Goal: Register for event/course

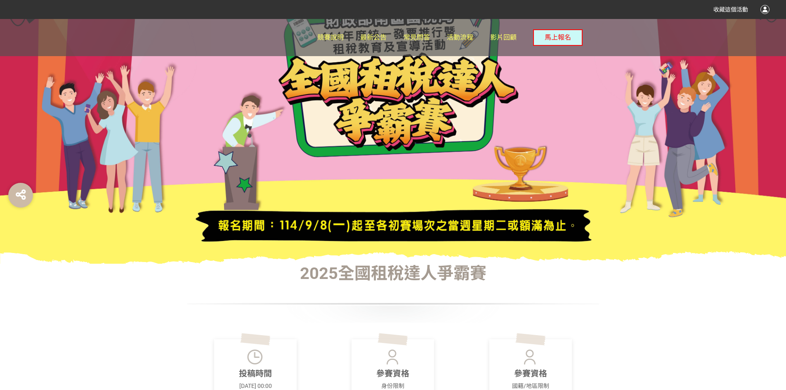
scroll to position [41, 0]
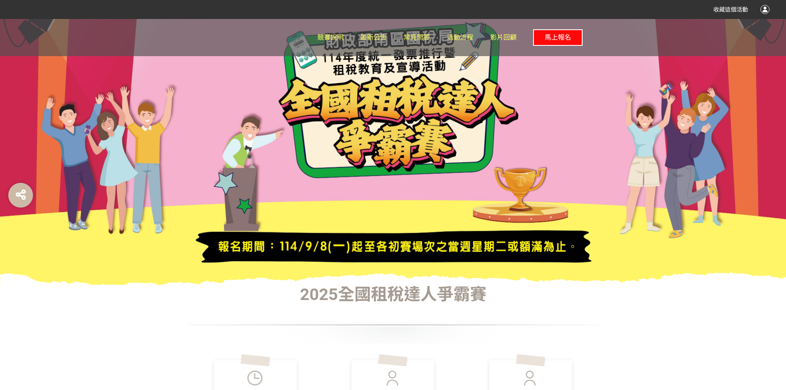
click at [555, 37] on span "馬上報名" at bounding box center [557, 37] width 26 height 8
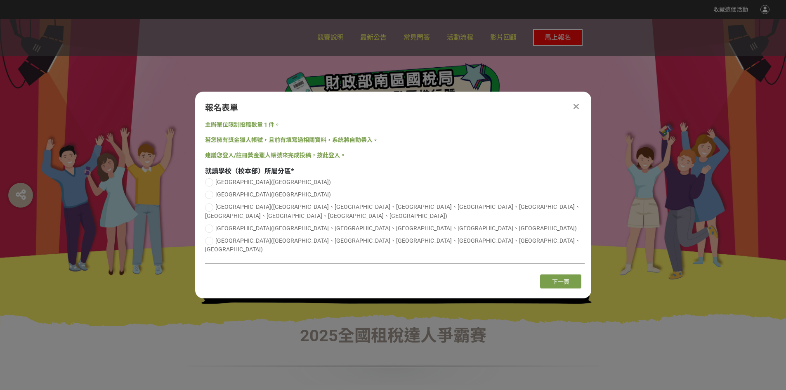
scroll to position [0, 0]
click at [211, 242] on div at bounding box center [209, 241] width 8 height 8
radio input "true"
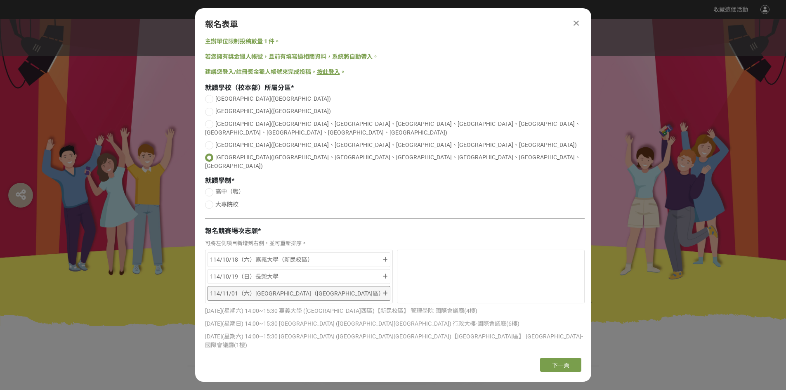
click at [387, 286] on div "114/11/01（六）[GEOGRAPHIC_DATA]（[GEOGRAPHIC_DATA]區）" at bounding box center [298, 293] width 183 height 15
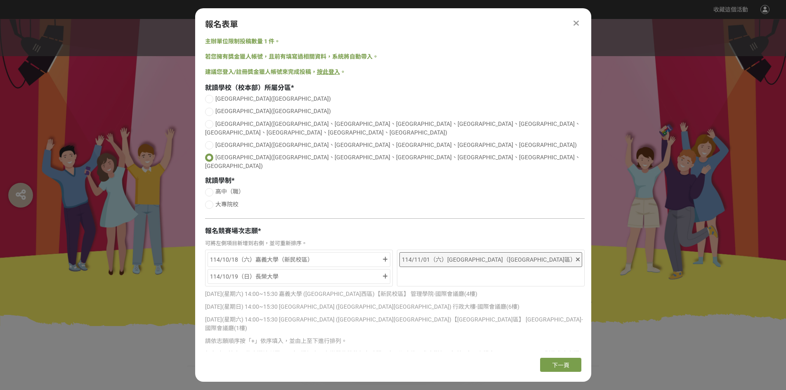
click at [576, 257] on icon at bounding box center [578, 260] width 4 height 6
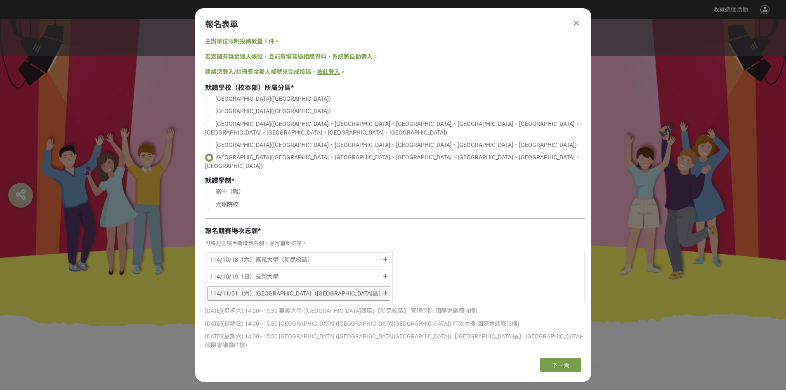
click at [384, 290] on icon at bounding box center [384, 293] width 5 height 6
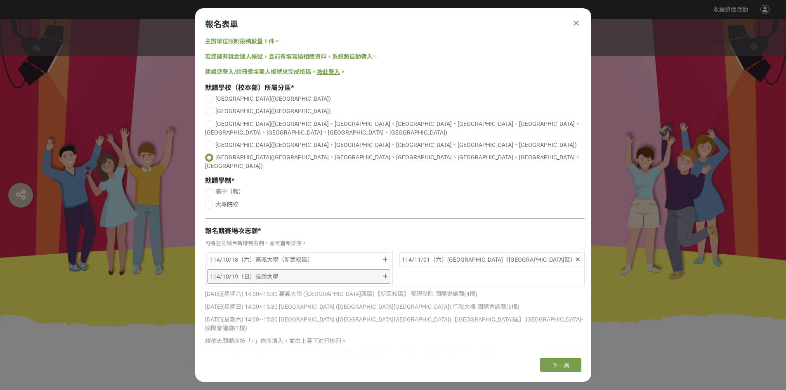
click at [386, 269] on div "114/10/19（日）長榮大學" at bounding box center [298, 276] width 183 height 15
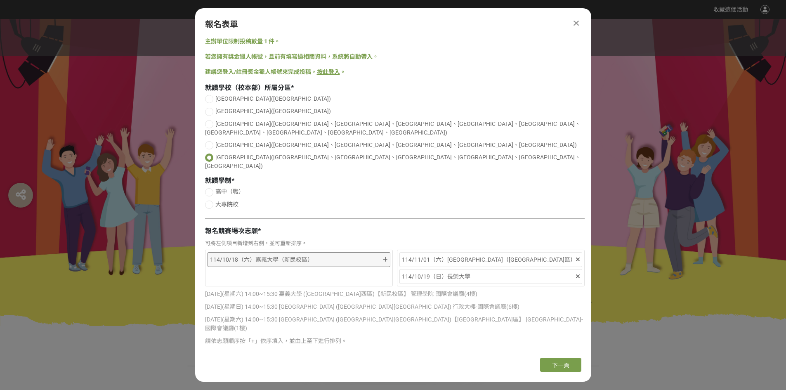
click at [385, 257] on icon at bounding box center [384, 260] width 5 height 6
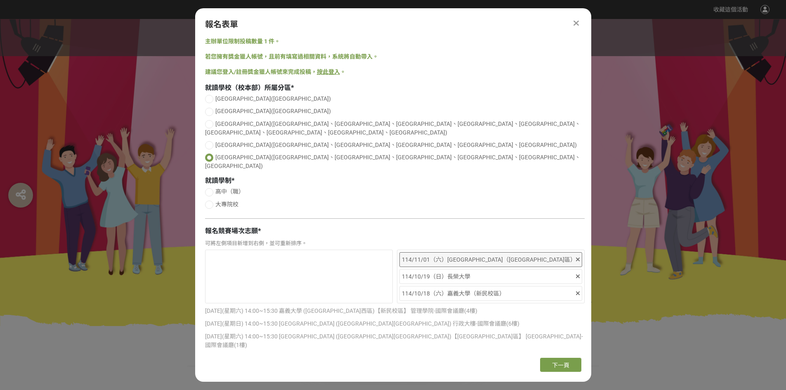
click at [514, 254] on div "114/11/01（六）[GEOGRAPHIC_DATA]（[GEOGRAPHIC_DATA]區）" at bounding box center [488, 259] width 173 height 10
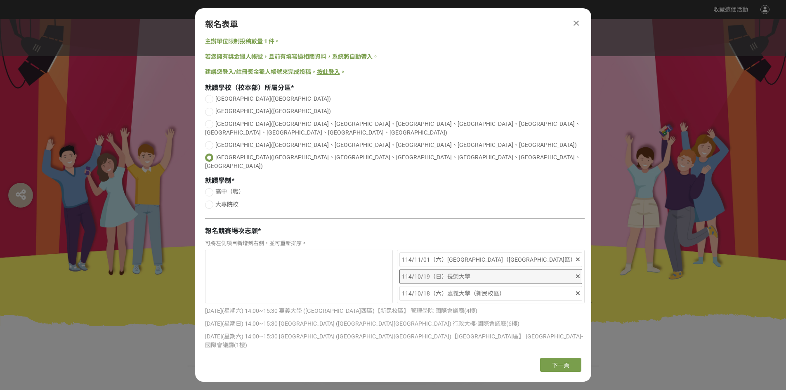
click at [577, 273] on icon at bounding box center [578, 276] width 4 height 6
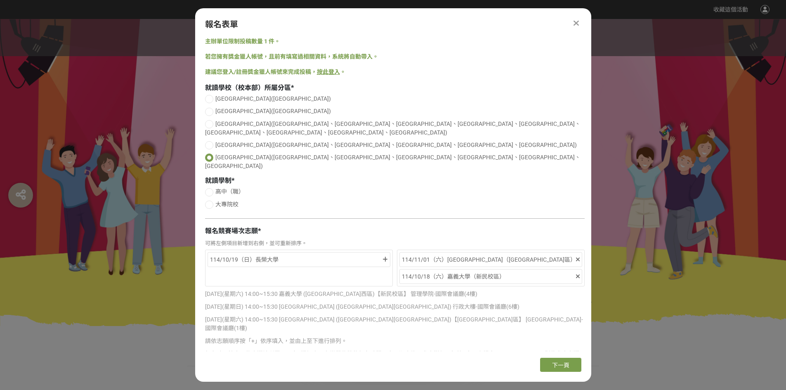
click at [577, 273] on icon at bounding box center [578, 276] width 4 height 6
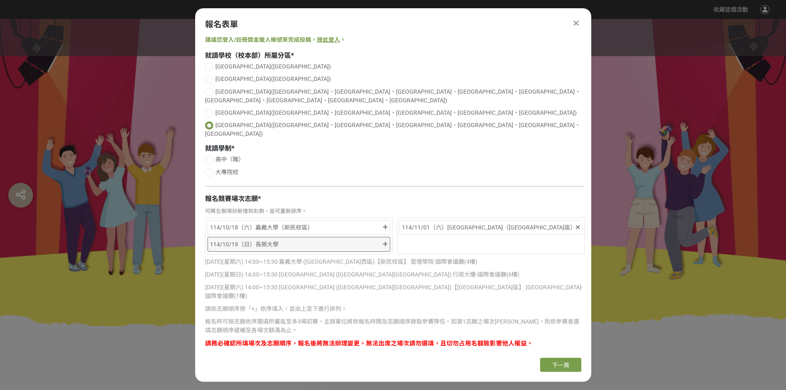
click at [385, 241] on icon at bounding box center [384, 244] width 5 height 6
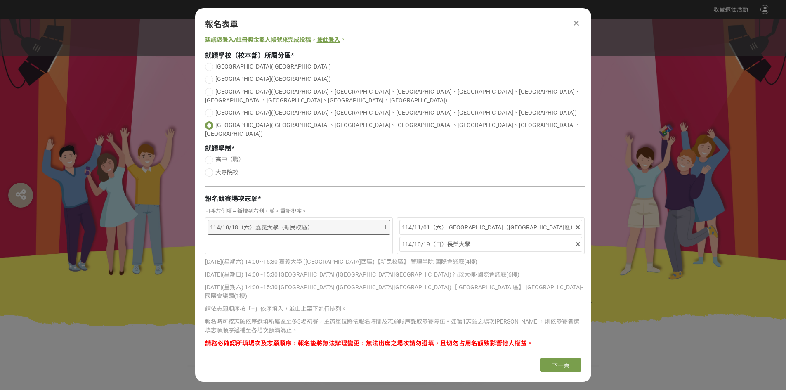
click at [381, 220] on div "114/10/18（六）嘉義大學（新民校區）" at bounding box center [298, 227] width 183 height 15
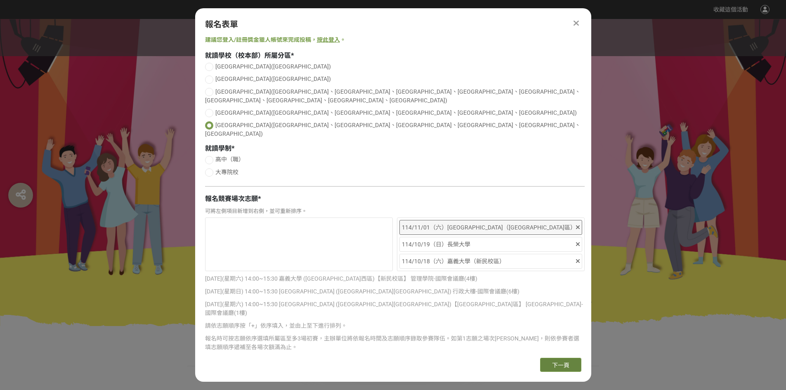
click at [558, 364] on span "下一頁" at bounding box center [560, 365] width 17 height 7
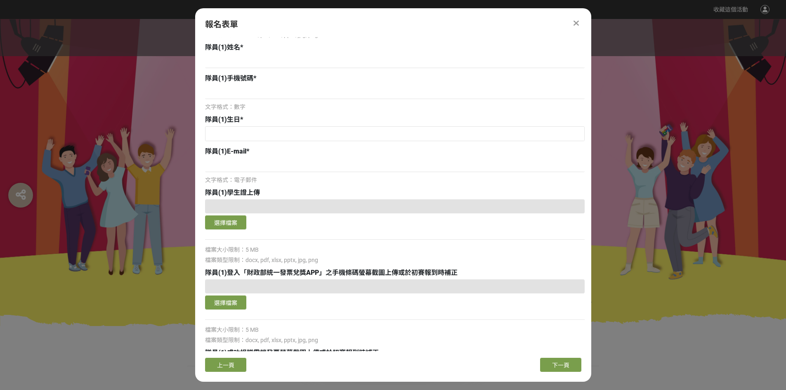
scroll to position [299, 0]
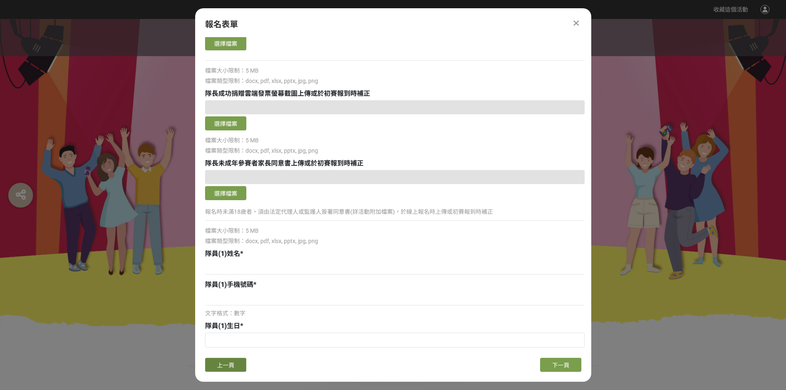
click at [221, 363] on span "上一頁" at bounding box center [225, 365] width 17 height 7
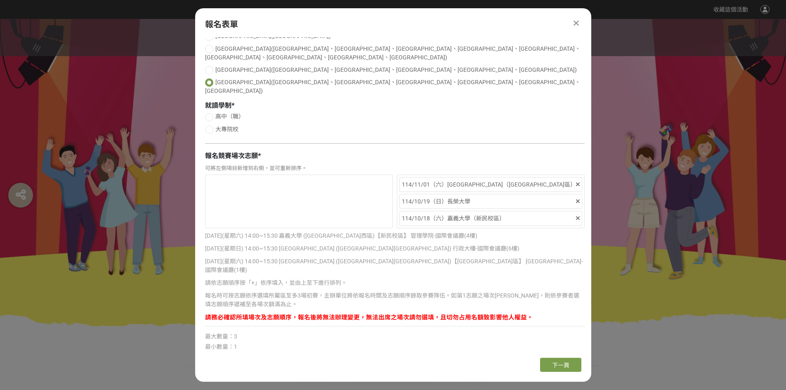
scroll to position [49, 0]
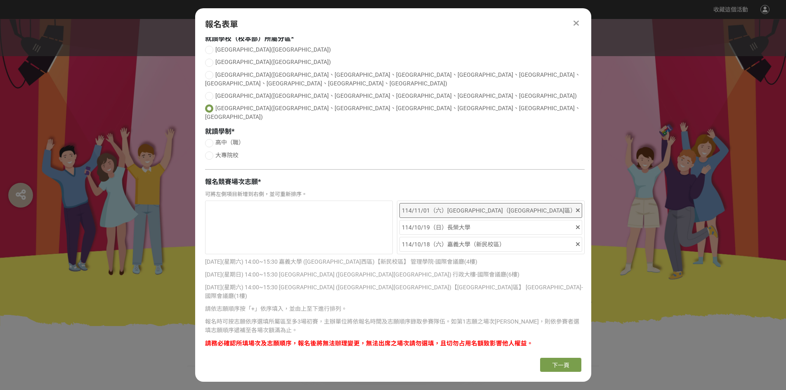
click at [490, 205] on div "114/11/01（六）[GEOGRAPHIC_DATA]（[GEOGRAPHIC_DATA]區）" at bounding box center [488, 210] width 173 height 10
click at [576, 224] on icon at bounding box center [578, 227] width 4 height 6
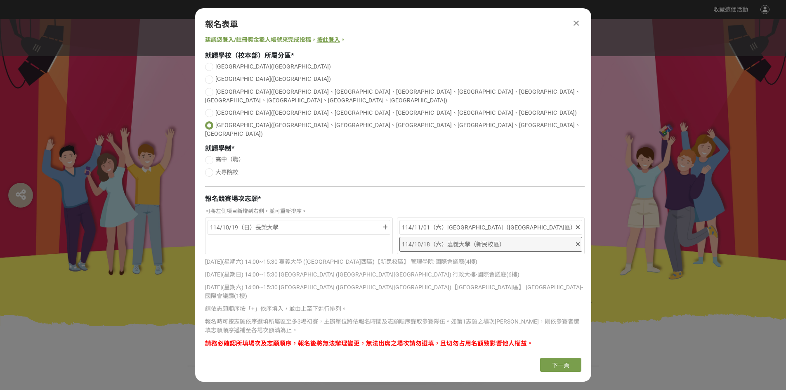
click at [576, 241] on icon at bounding box center [578, 244] width 4 height 6
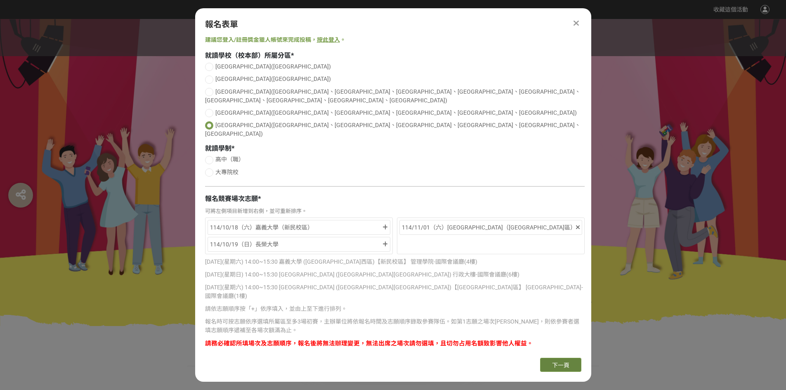
click at [572, 364] on button "下一頁" at bounding box center [560, 365] width 41 height 14
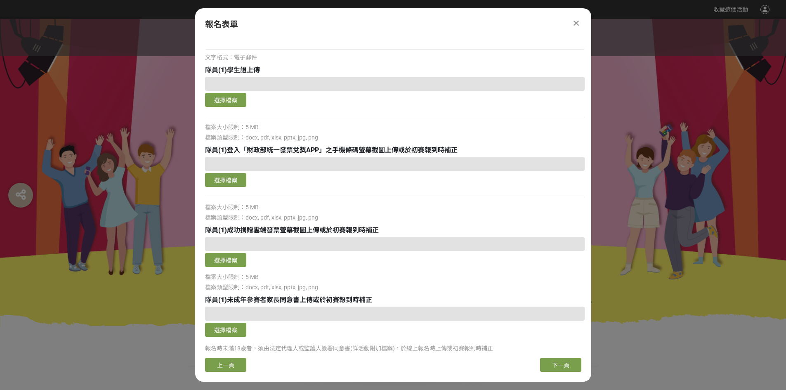
scroll to position [629, 0]
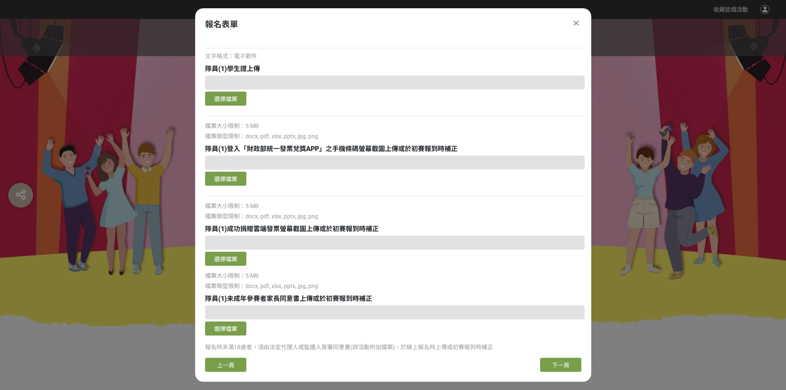
click at [577, 25] on icon at bounding box center [575, 23] width 5 height 8
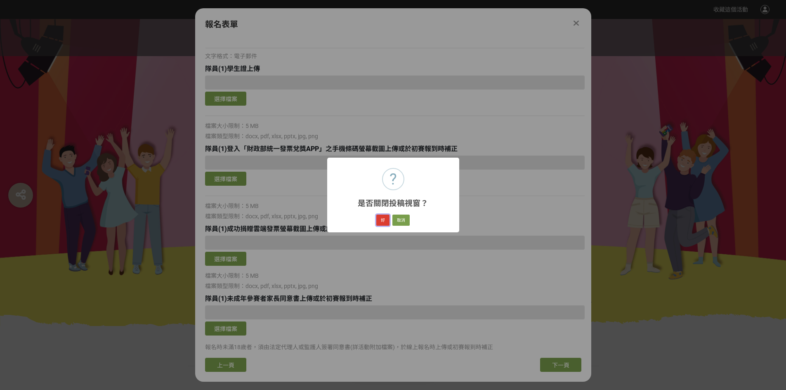
click at [381, 222] on button "好" at bounding box center [382, 220] width 13 height 12
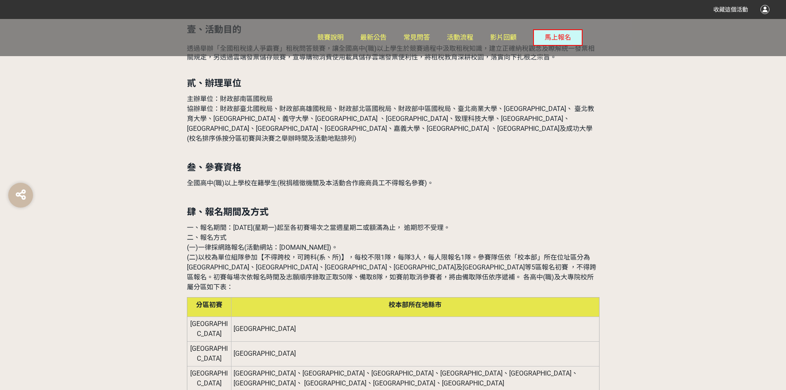
scroll to position [536, 0]
